Goal: Check status: Check status

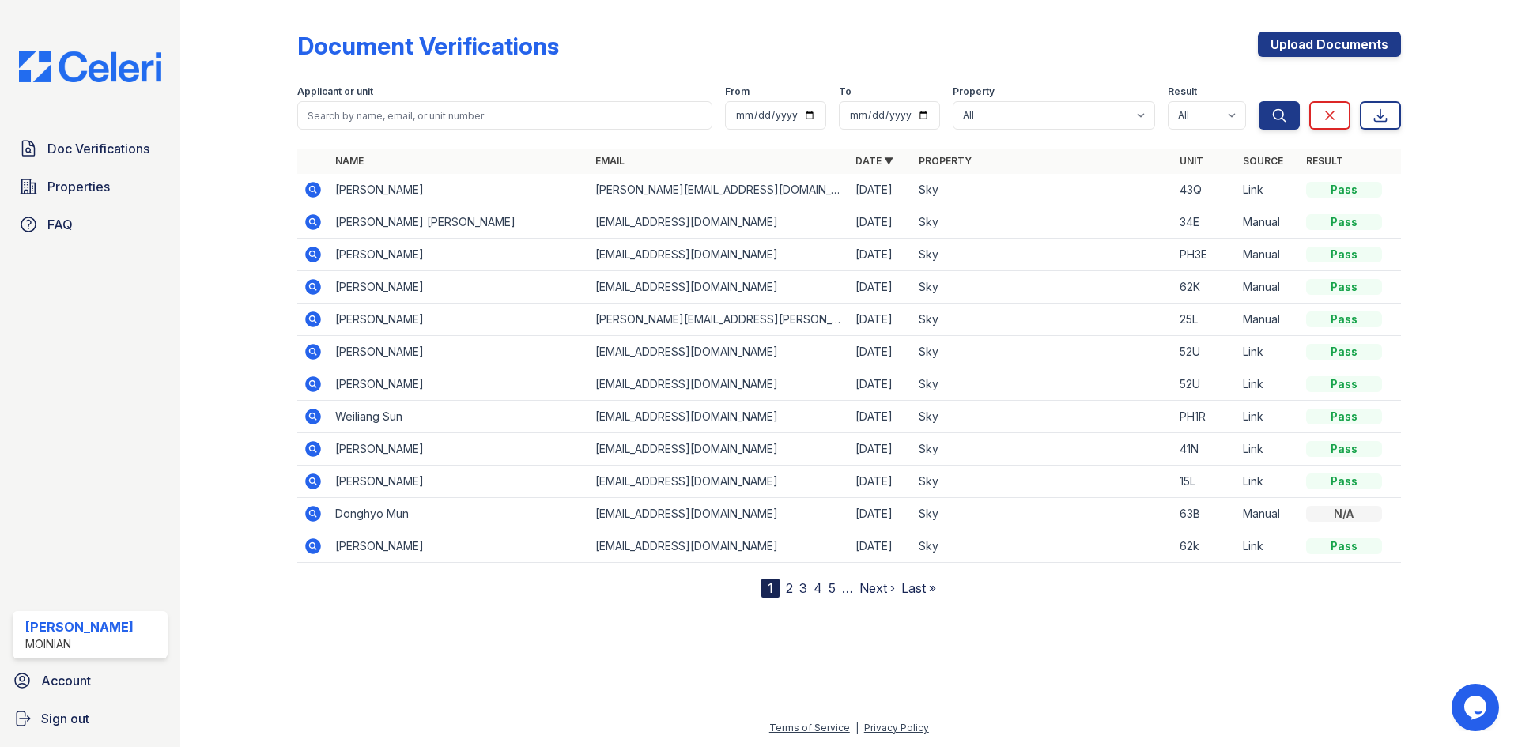
click at [314, 194] on icon at bounding box center [313, 190] width 16 height 16
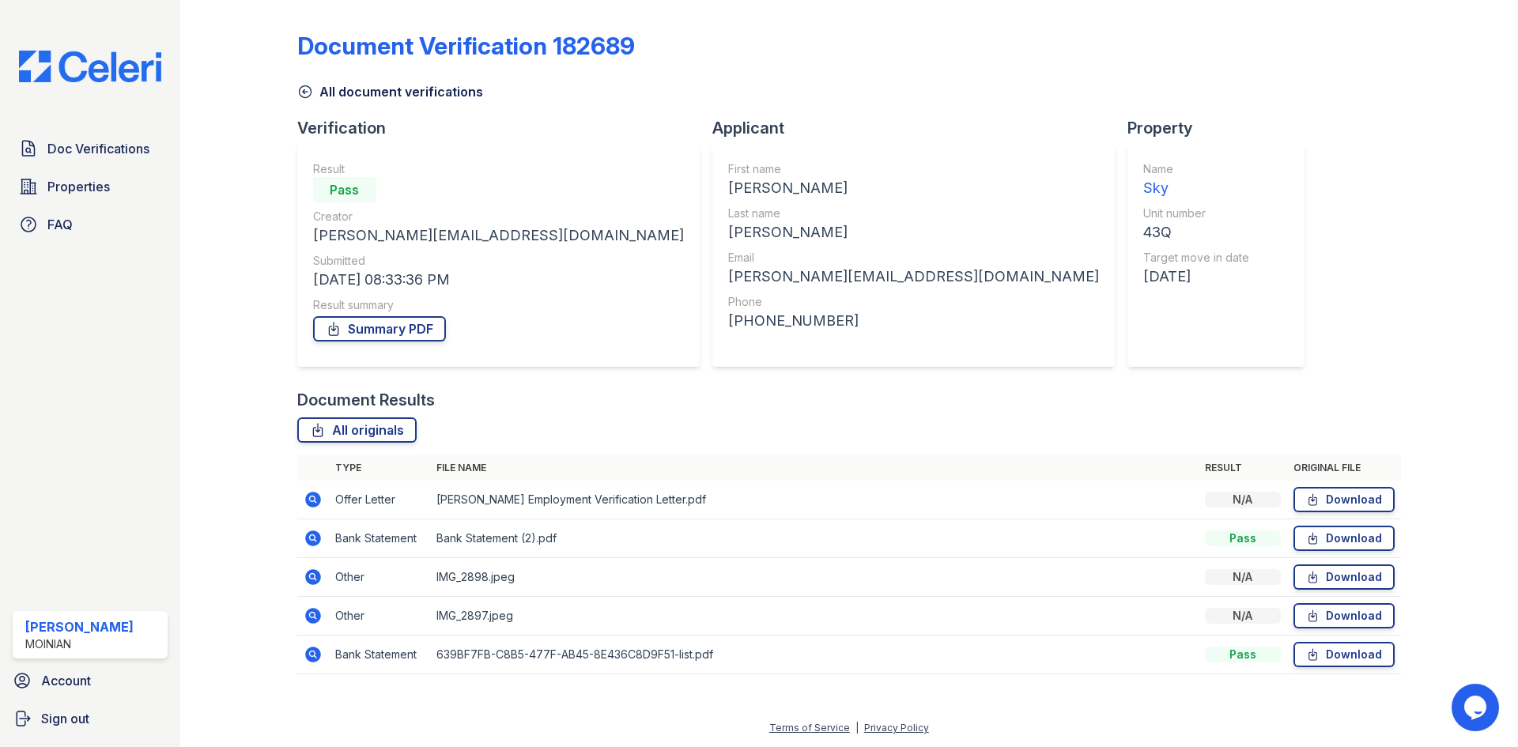
click at [304, 499] on icon at bounding box center [313, 499] width 19 height 19
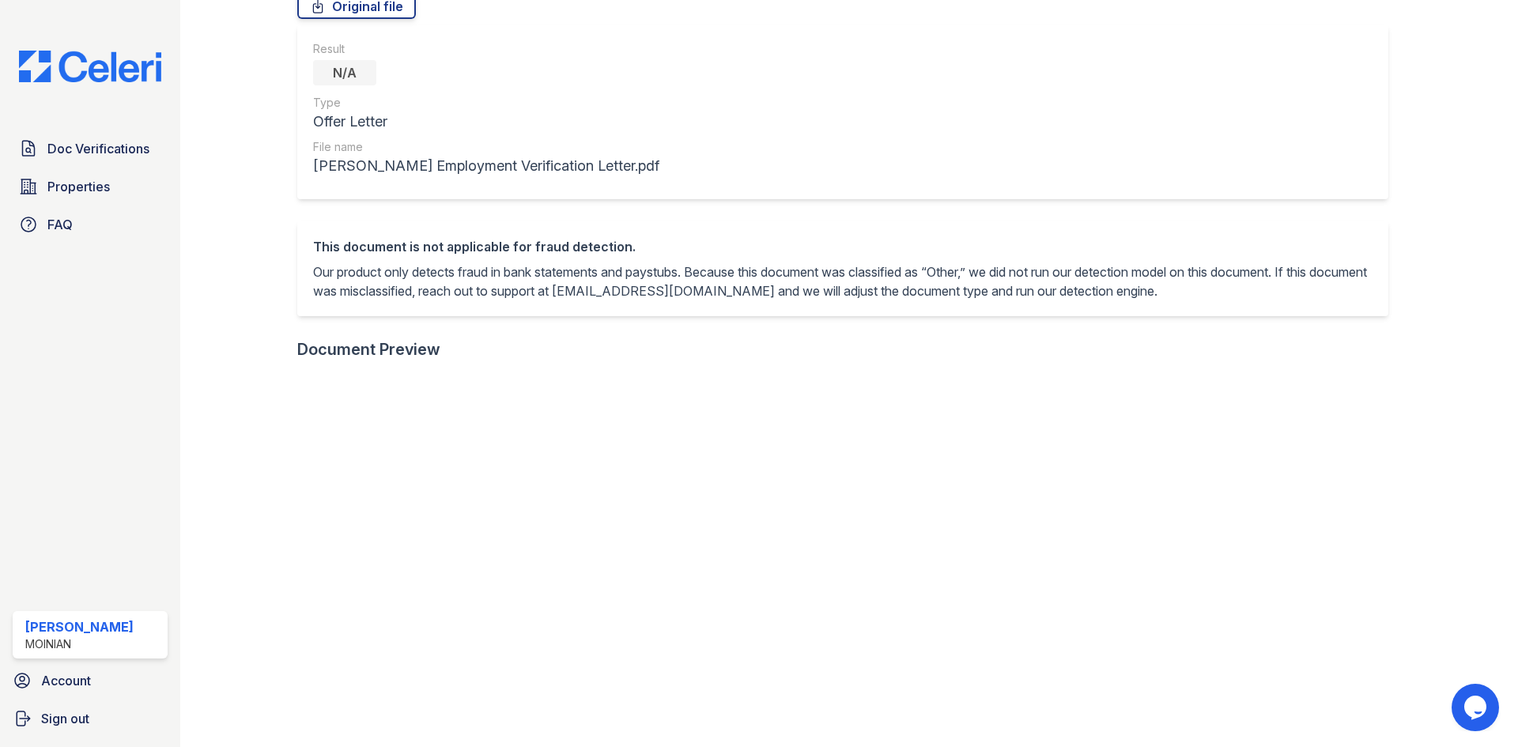
scroll to position [158, 0]
